Goal: Task Accomplishment & Management: Manage account settings

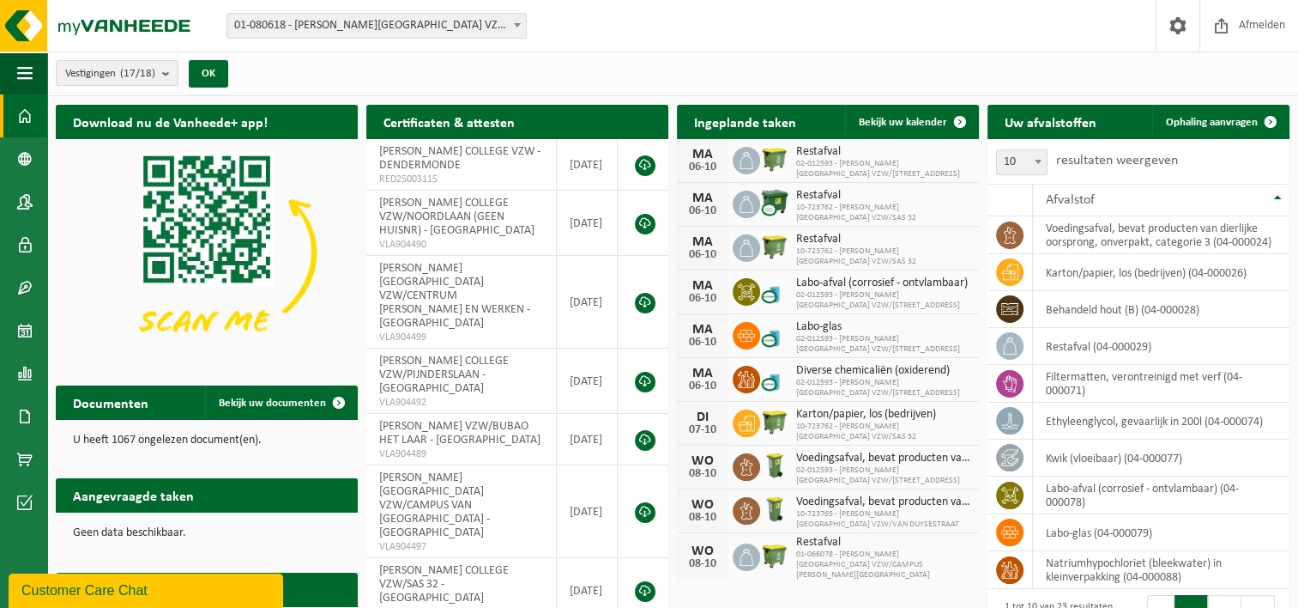
click at [697, 294] on div "06-10" at bounding box center [703, 299] width 34 height 12
click at [759, 292] on span at bounding box center [746, 291] width 27 height 27
click at [748, 336] on icon at bounding box center [746, 335] width 17 height 17
click at [736, 376] on span at bounding box center [746, 379] width 27 height 27
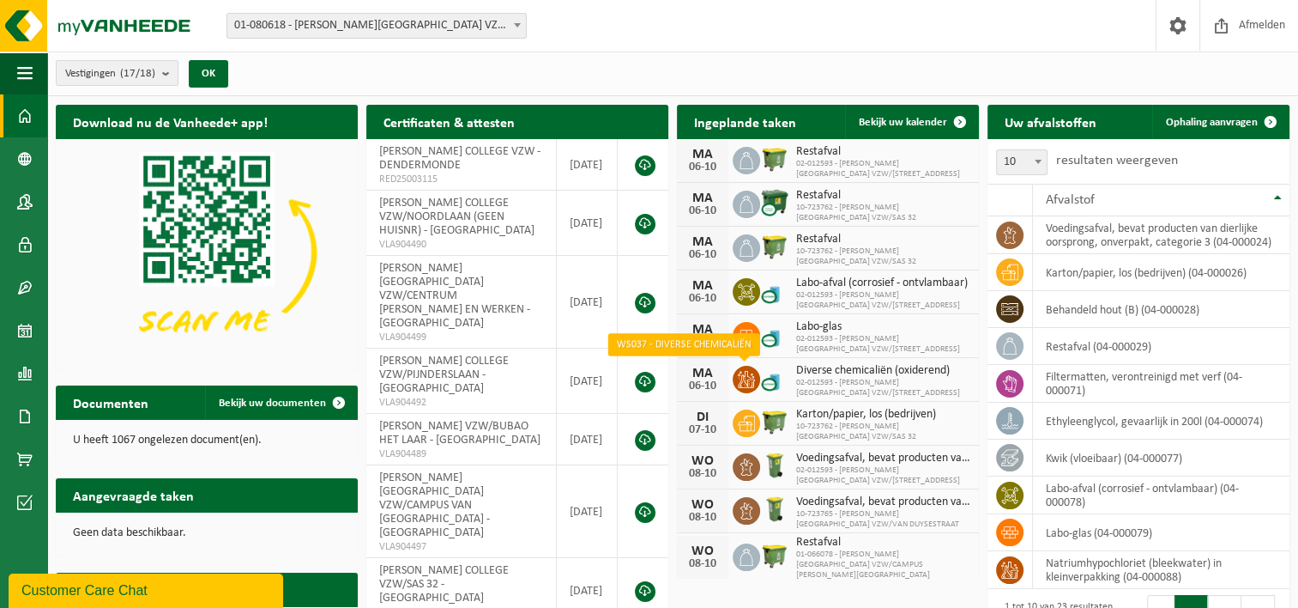
click at [752, 378] on icon at bounding box center [746, 379] width 17 height 17
click at [752, 305] on div "MA 06-10 Labo-afval (corrosief - ontvlambaar) 02-012593 - OSCAR ROMERO COLLEGE …" at bounding box center [828, 292] width 302 height 44
click at [909, 299] on span "02-012593 - OSCAR ROMERO COLLEGE VZW/NOORDLAAN 51" at bounding box center [883, 300] width 174 height 21
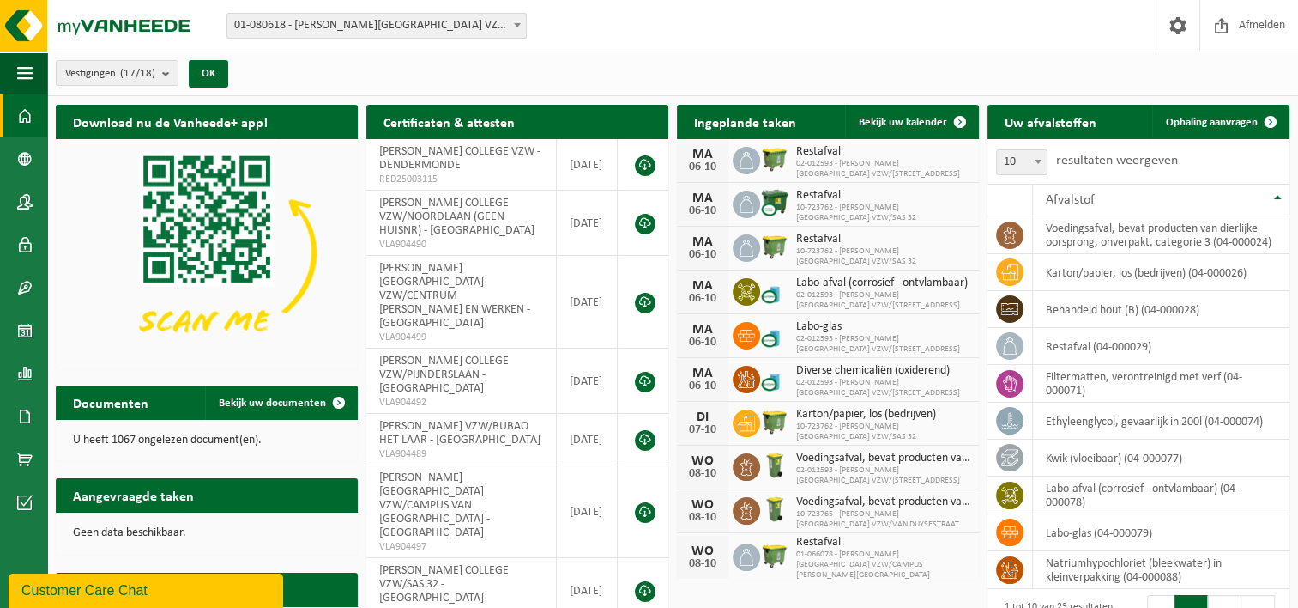
click at [704, 284] on div "MA" at bounding box center [703, 286] width 34 height 14
click at [758, 285] on span at bounding box center [746, 291] width 27 height 27
click at [958, 118] on span at bounding box center [960, 122] width 34 height 34
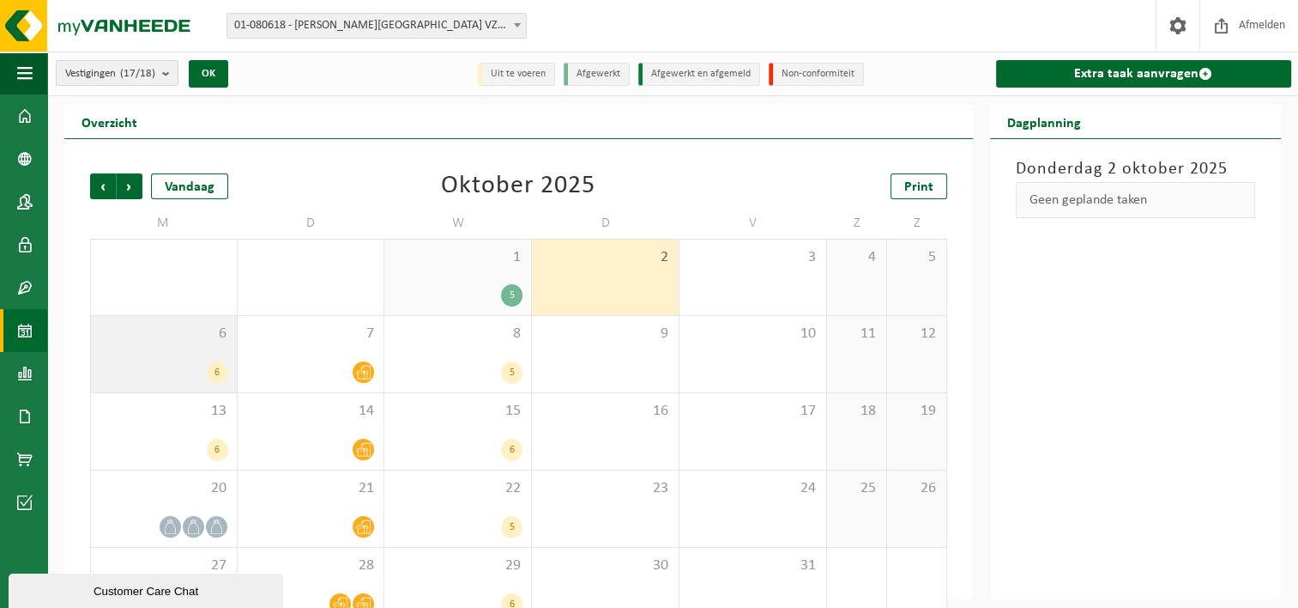
click at [192, 340] on span "6" at bounding box center [164, 333] width 129 height 19
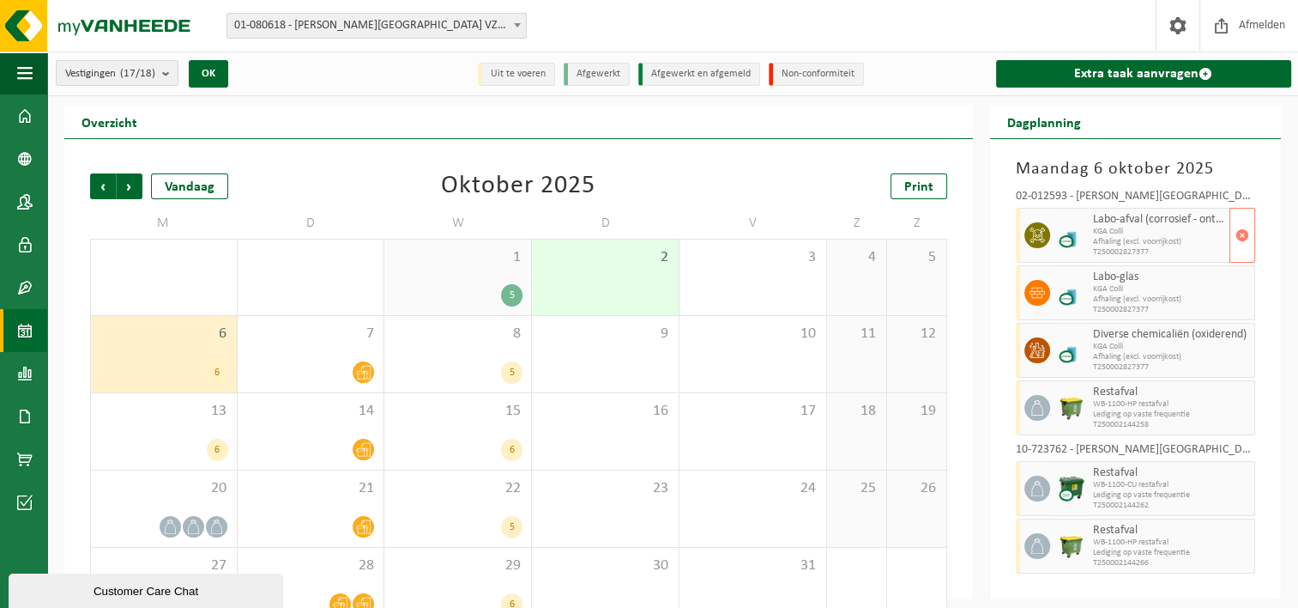
click at [1040, 227] on icon at bounding box center [1037, 234] width 15 height 15
click at [1146, 242] on span "Afhaling (excl. voorrijkost)" at bounding box center [1159, 242] width 133 height 10
click at [1141, 353] on span "Afhaling (excl. voorrijkost)" at bounding box center [1159, 357] width 133 height 10
click at [1142, 284] on span "KGA Colli" at bounding box center [1159, 289] width 133 height 10
click at [1146, 357] on span "Afhaling (excl. voorrijkost)" at bounding box center [1159, 357] width 133 height 10
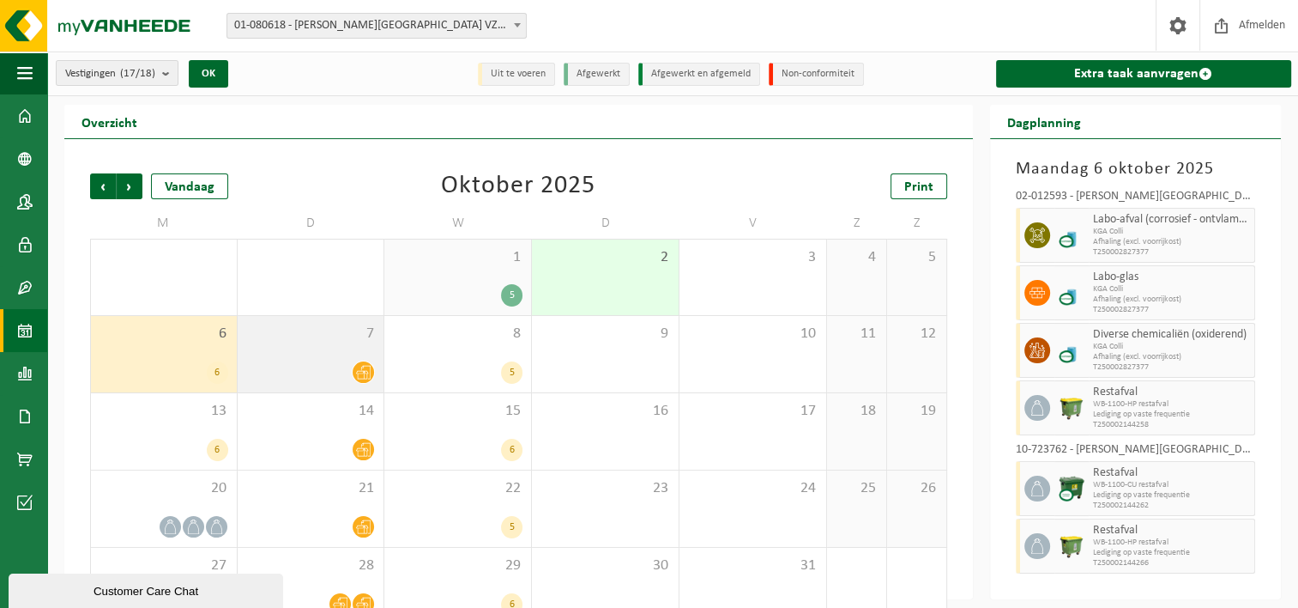
click at [292, 377] on div at bounding box center [311, 371] width 130 height 23
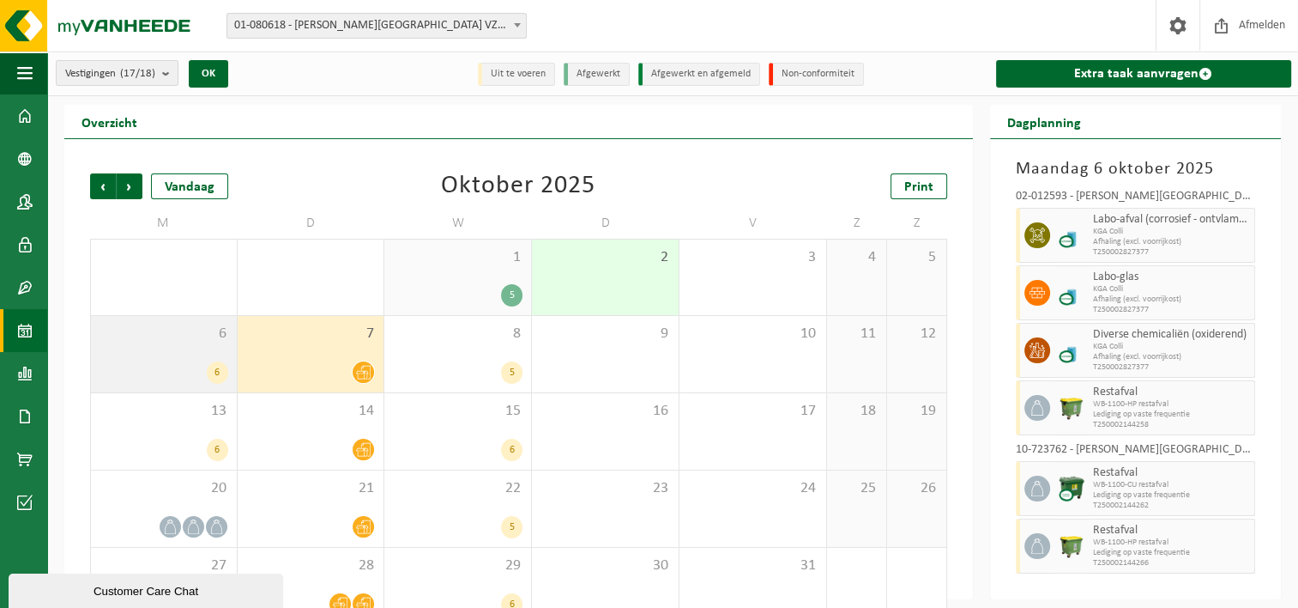
click at [166, 354] on div "6 6" at bounding box center [164, 354] width 146 height 76
